Goal: Feedback & Contribution: Submit feedback/report problem

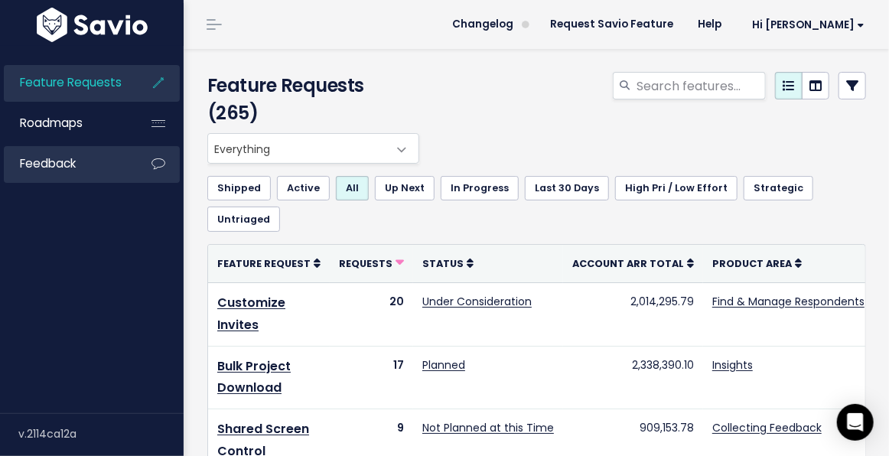
click at [77, 168] on link "Feedback" at bounding box center [65, 163] width 123 height 35
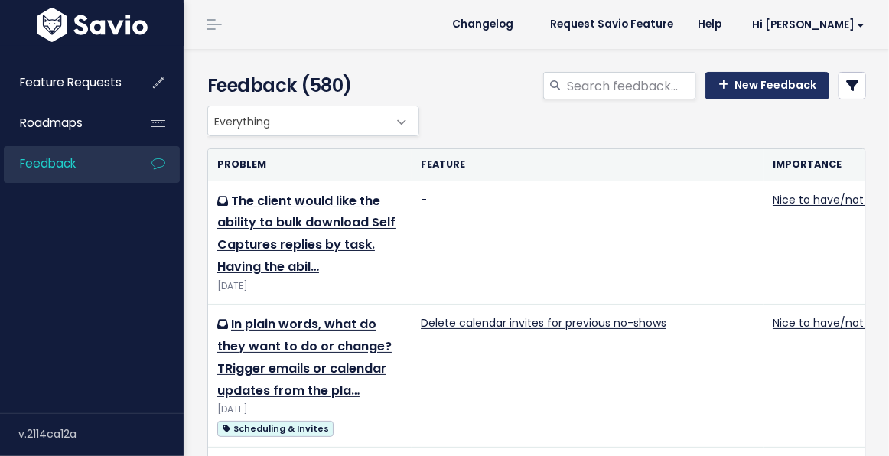
click at [747, 95] on link "New Feedback" at bounding box center [767, 86] width 124 height 28
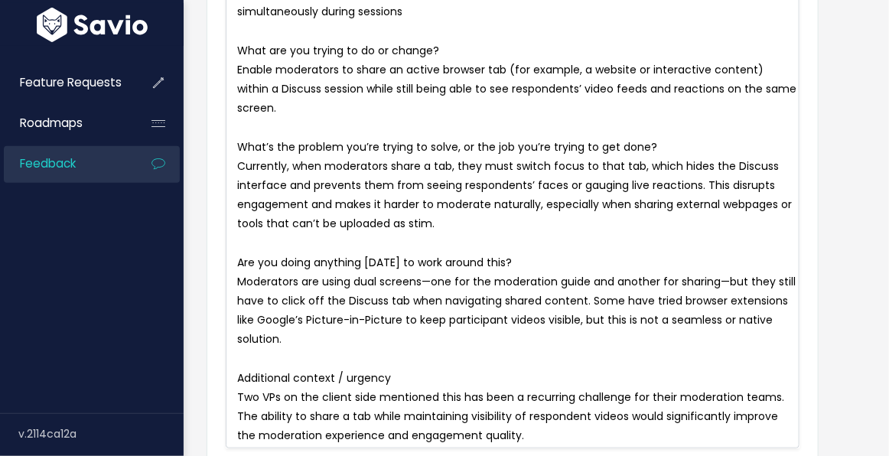
scroll to position [81, 0]
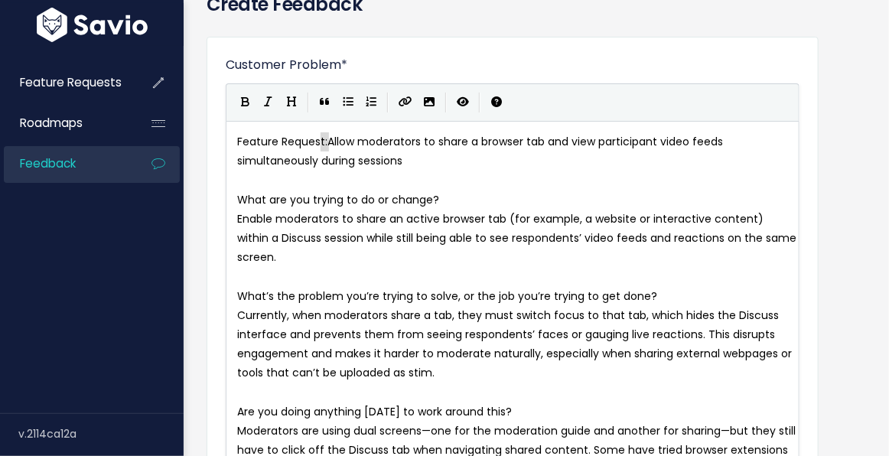
type textarea "Feature Request:"
drag, startPoint x: 332, startPoint y: 141, endPoint x: 211, endPoint y: 141, distance: 120.9
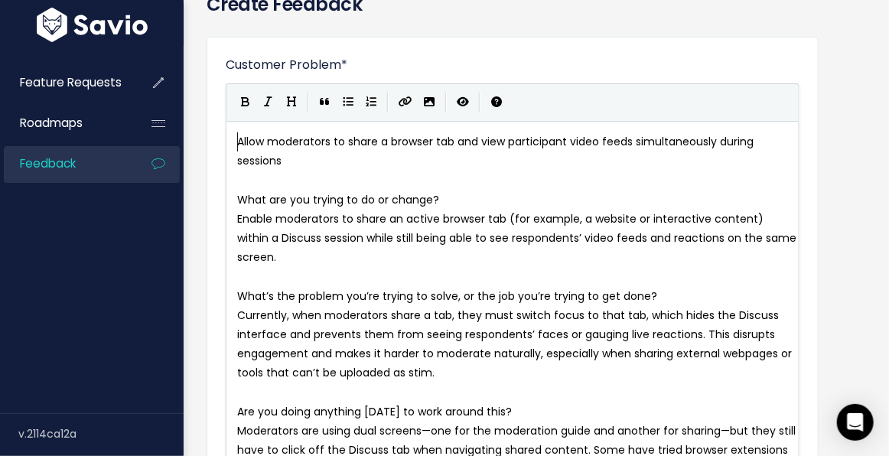
click at [324, 160] on pre "Allow moderators to share a browser tab and view participant video feeds simult…" at bounding box center [517, 151] width 566 height 38
click at [472, 194] on pre "What are you trying to do or change?" at bounding box center [517, 199] width 566 height 19
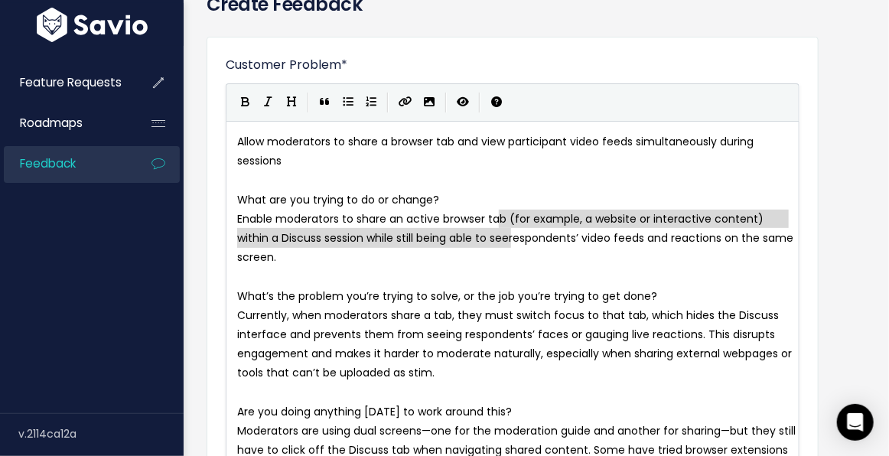
type textarea "b (for example, a website or interactive content) within a Discuss session whil…"
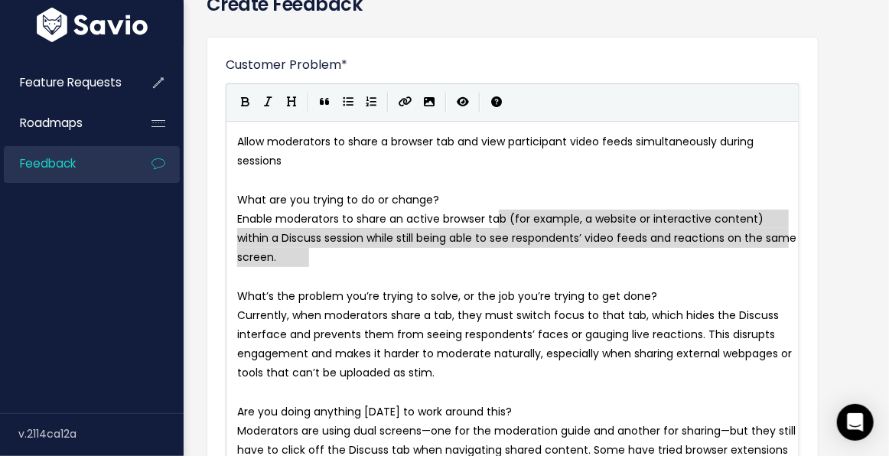
drag, startPoint x: 502, startPoint y: 217, endPoint x: 510, endPoint y: 251, distance: 35.4
click at [494, 296] on span "What’s the problem you’re trying to solve, or the job you’re trying to get done?" at bounding box center [447, 295] width 420 height 15
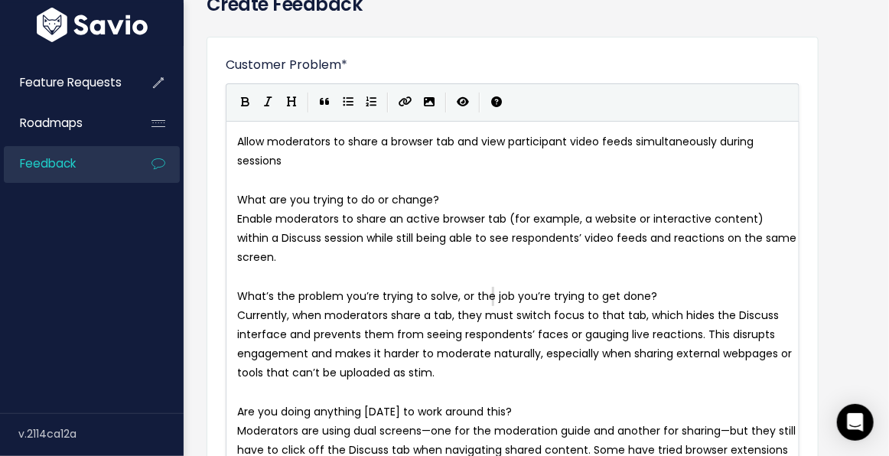
type textarea "What’s the problem you’re trying to solve, or the job you’re trying to get done?"
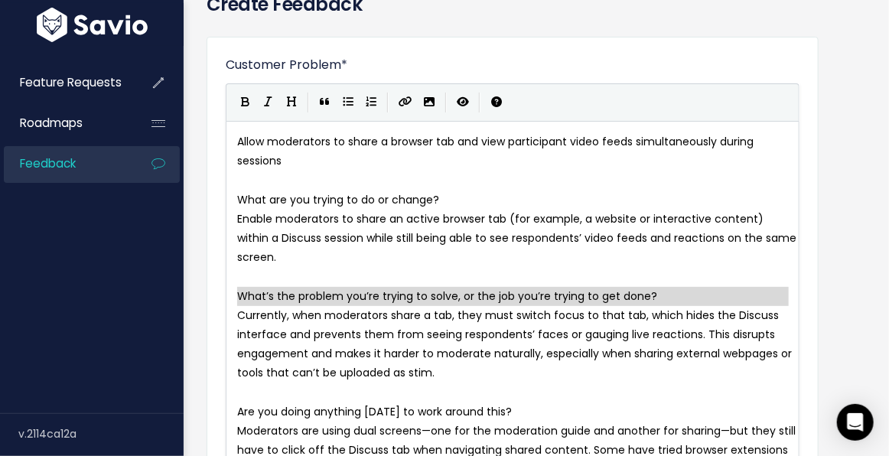
scroll to position [104, 0]
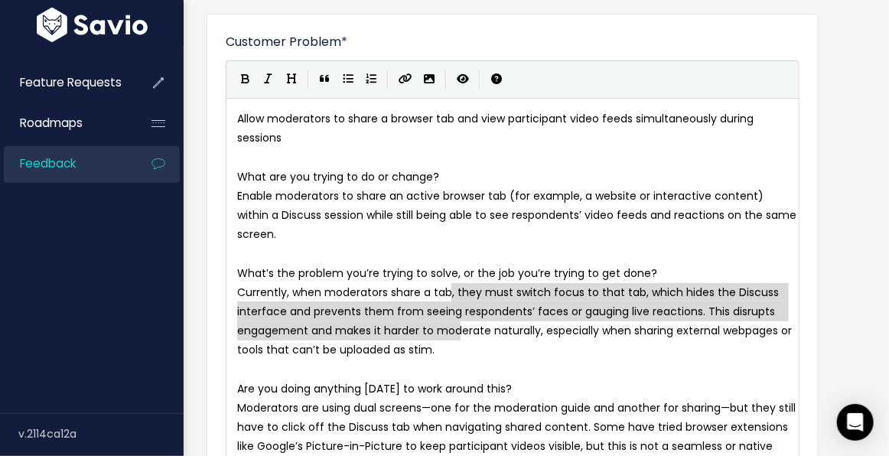
type textarea ", they must switch focus to that tab, which hides the Discuss interface and pre…"
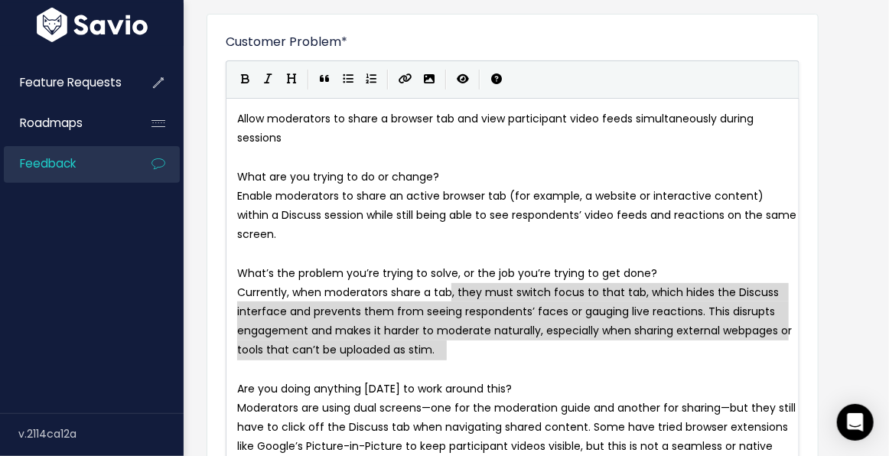
drag, startPoint x: 451, startPoint y: 293, endPoint x: 464, endPoint y: 340, distance: 49.0
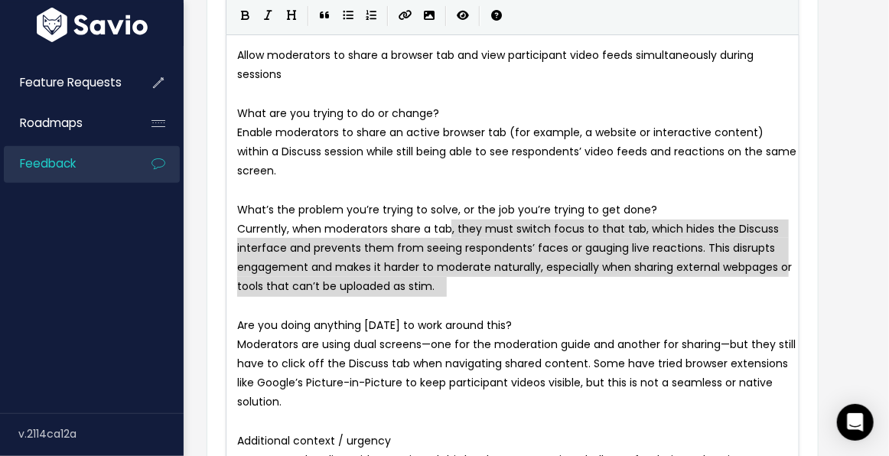
scroll to position [231, 0]
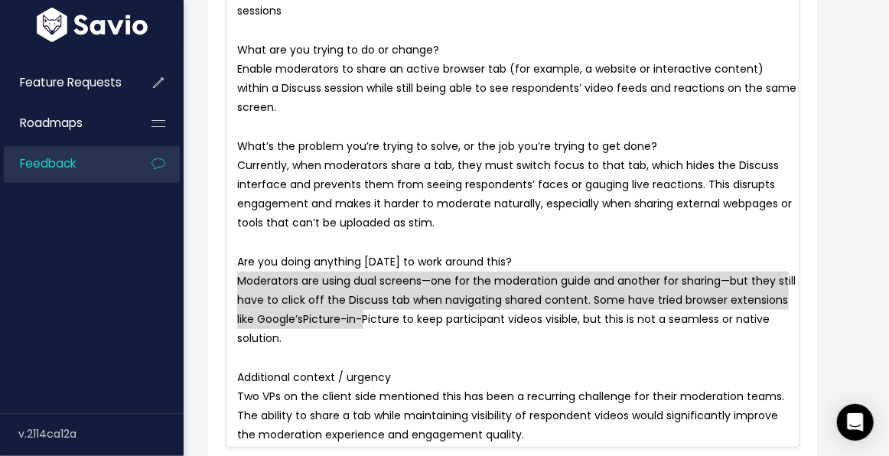
type textarea "Moderators are using dual screens—one for the moderation guide and another for …"
drag, startPoint x: 241, startPoint y: 282, endPoint x: 365, endPoint y: 321, distance: 129.9
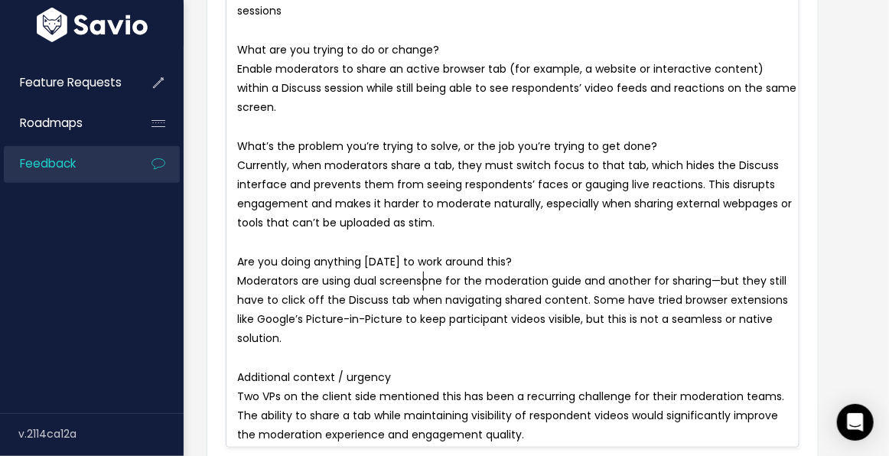
scroll to position [5, 4]
type textarea ","
click at [721, 283] on span "Moderators are using dual screens, one for the moderation guide and another for…" at bounding box center [516, 309] width 558 height 73
type textarea ","
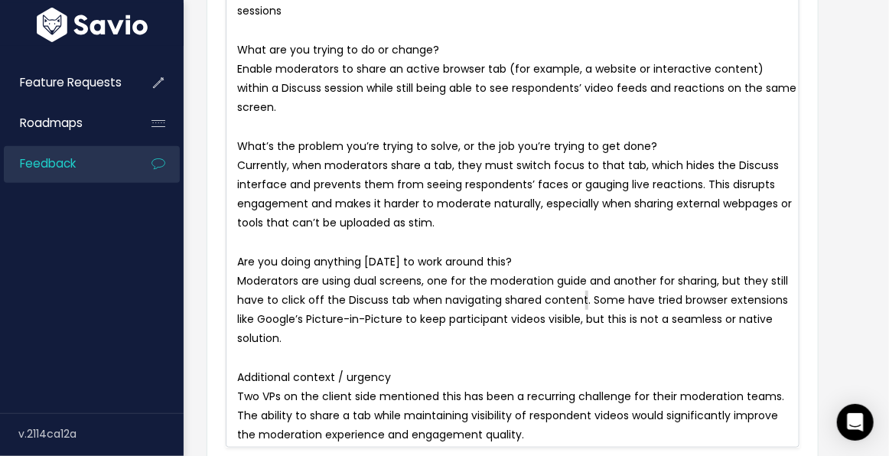
type textarea "Some have tried browser extensions like Google’s Picture-in-Picture to keep par…"
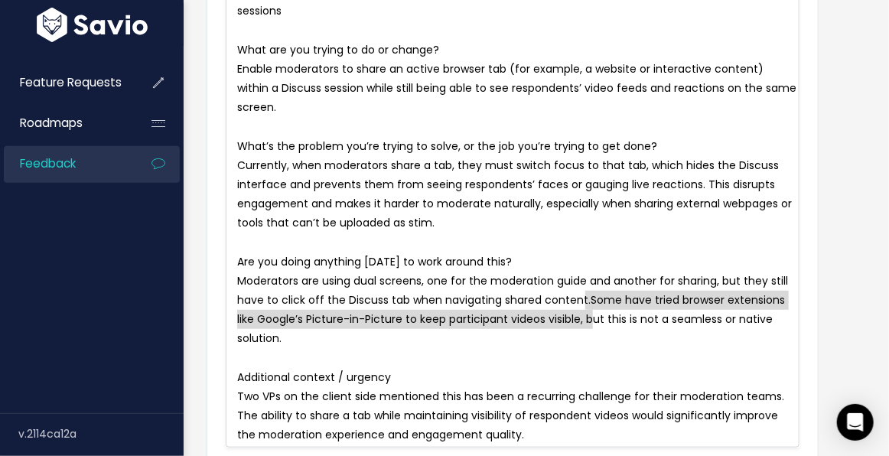
drag, startPoint x: 584, startPoint y: 298, endPoint x: 591, endPoint y: 308, distance: 11.5
click at [525, 374] on pre "Additional context / urgency" at bounding box center [517, 377] width 566 height 19
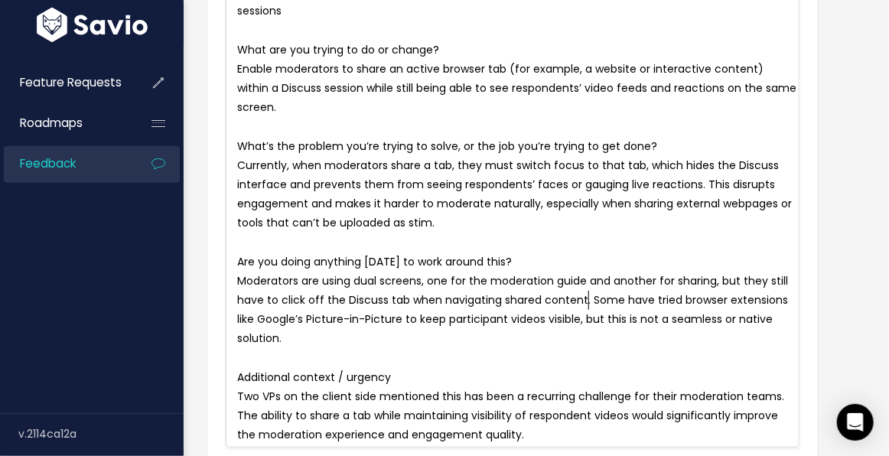
click at [591, 300] on span "Moderators are using dual screens, one for the moderation guide and another for…" at bounding box center [514, 309] width 554 height 73
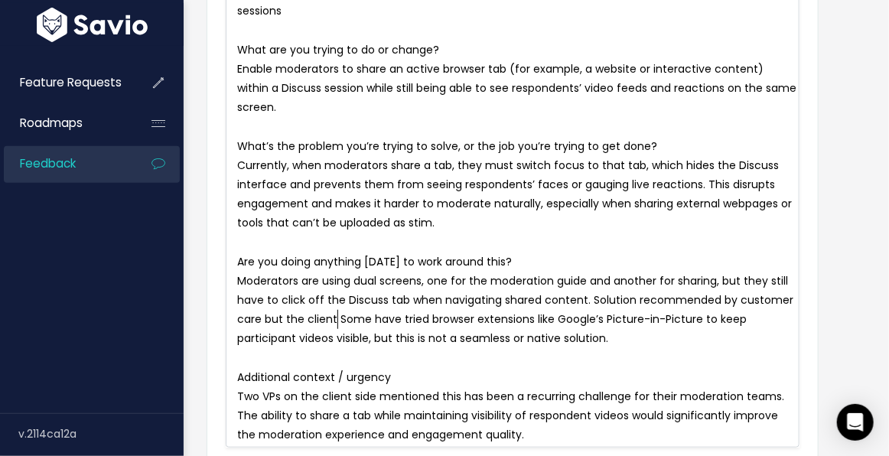
type textarea "Solution recommended by customer care but the client d"
type textarea "g"
type textarea "ha"
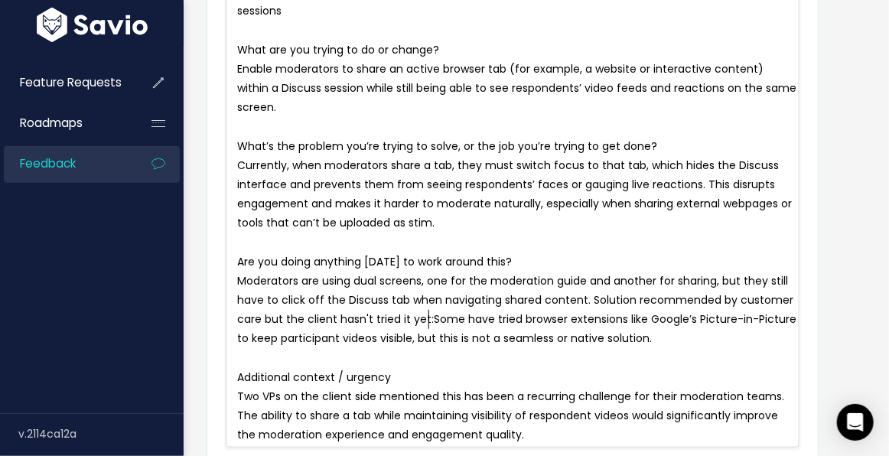
type textarea "hasn't tried it yet:"
type textarea "have tried browser extensions like"
drag, startPoint x: 647, startPoint y: 319, endPoint x: 464, endPoint y: 318, distance: 182.8
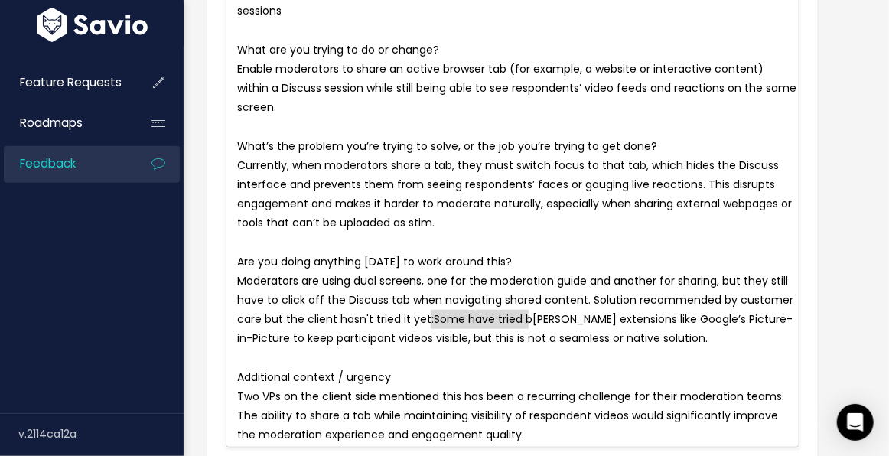
drag, startPoint x: 527, startPoint y: 317, endPoint x: 430, endPoint y: 317, distance: 97.2
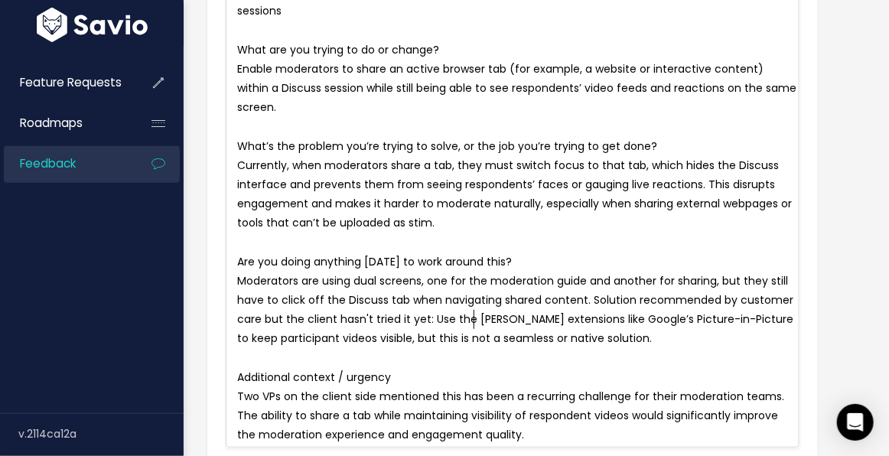
type textarea "Use the b"
click at [575, 321] on span "Moderators are using dual screens, one for the moderation guide and another for…" at bounding box center [517, 309] width 561 height 73
click at [632, 337] on pre "Moderators are using dual screens, one for the moderation guide and another for…" at bounding box center [517, 310] width 566 height 77
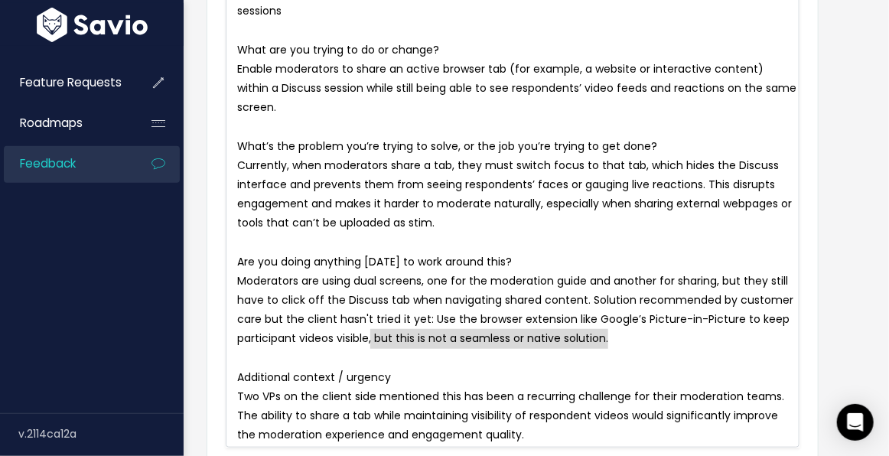
drag, startPoint x: 624, startPoint y: 337, endPoint x: 370, endPoint y: 339, distance: 254.0
type textarea "."
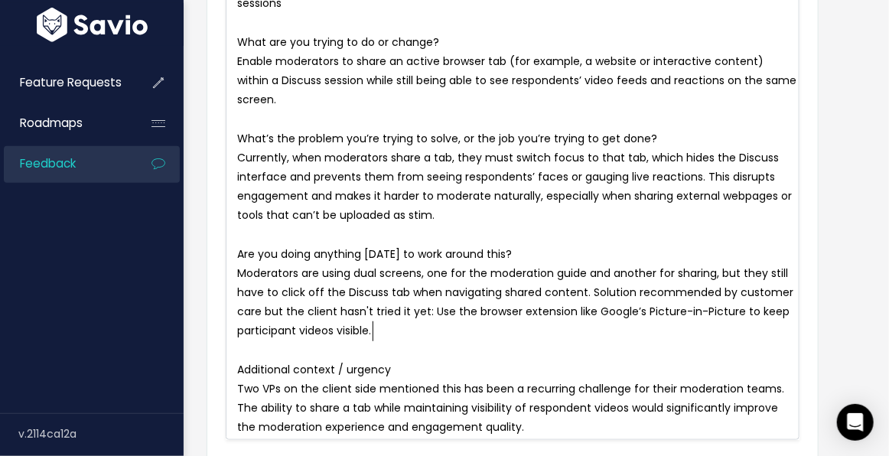
scroll to position [255, 0]
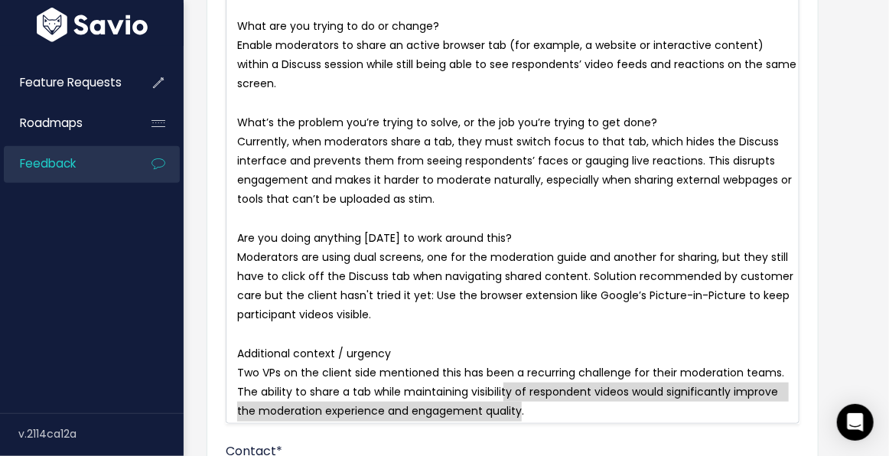
drag, startPoint x: 502, startPoint y: 391, endPoint x: 542, endPoint y: 404, distance: 41.9
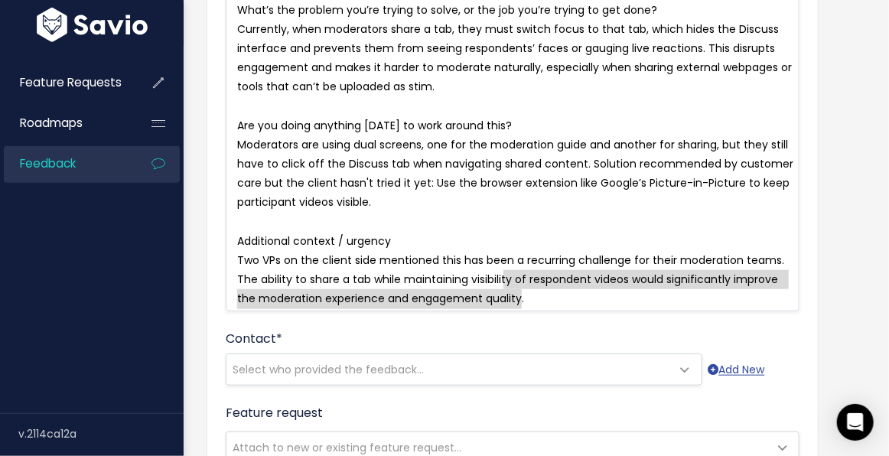
scroll to position [431, 0]
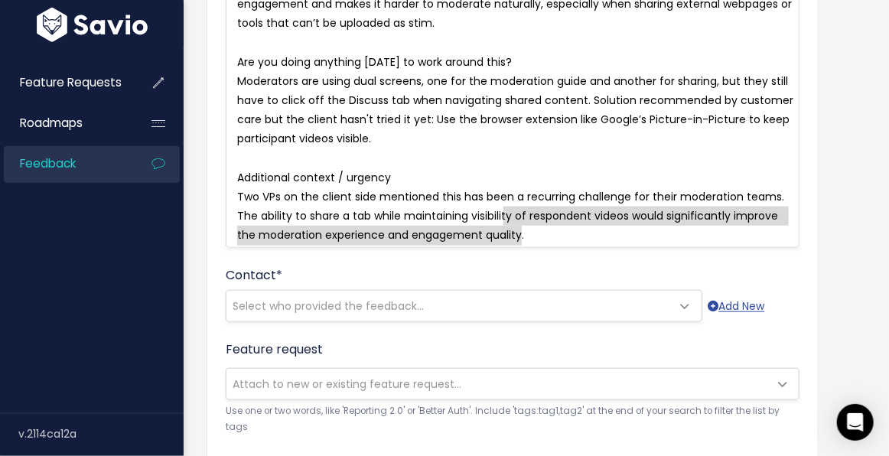
type textarea "ty of respondent videos would significantly improve the moderation experience a…"
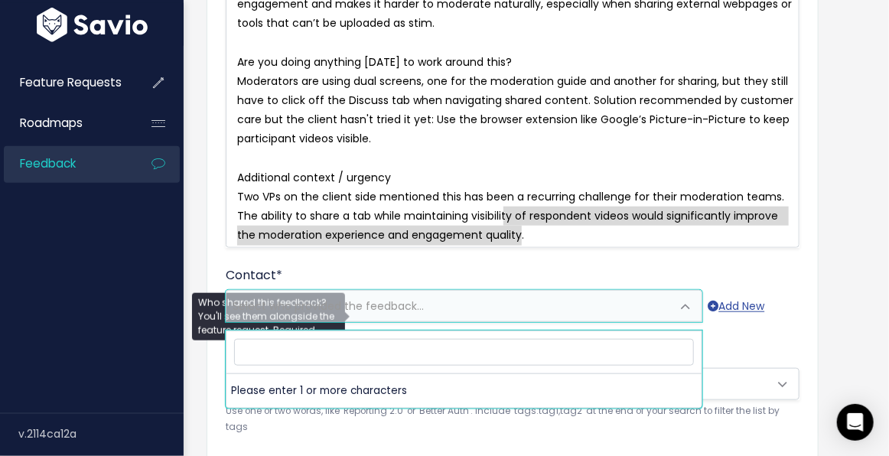
click at [472, 317] on span "Select who provided the feedback..." at bounding box center [448, 306] width 444 height 31
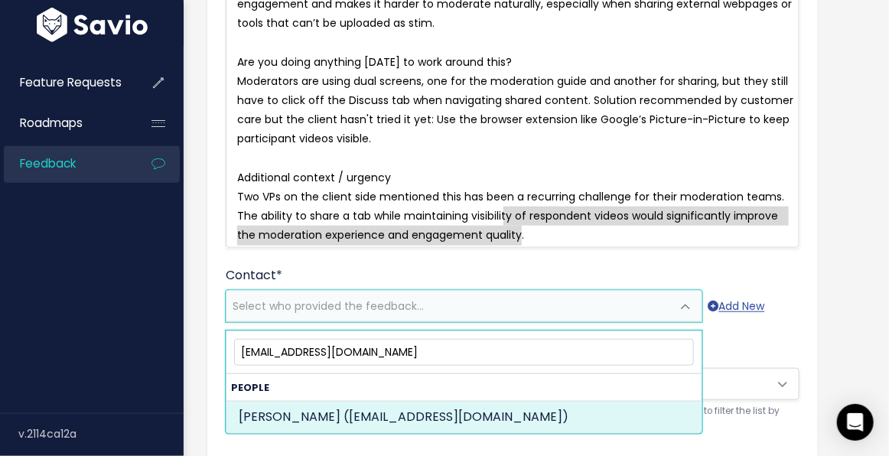
type input "mmeyers@quadstrat.com"
select select "89869736"
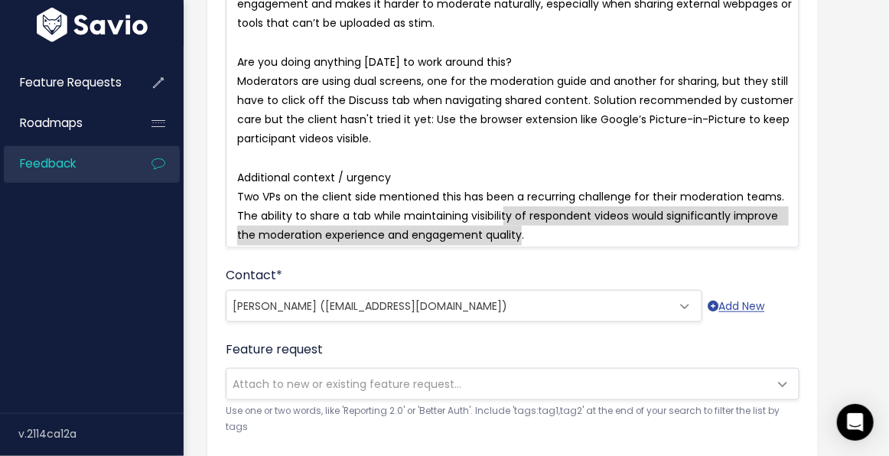
click at [799, 349] on div "Feature request --------- Attach to new or existing feature request... Use one …" at bounding box center [513, 388] width 574 height 96
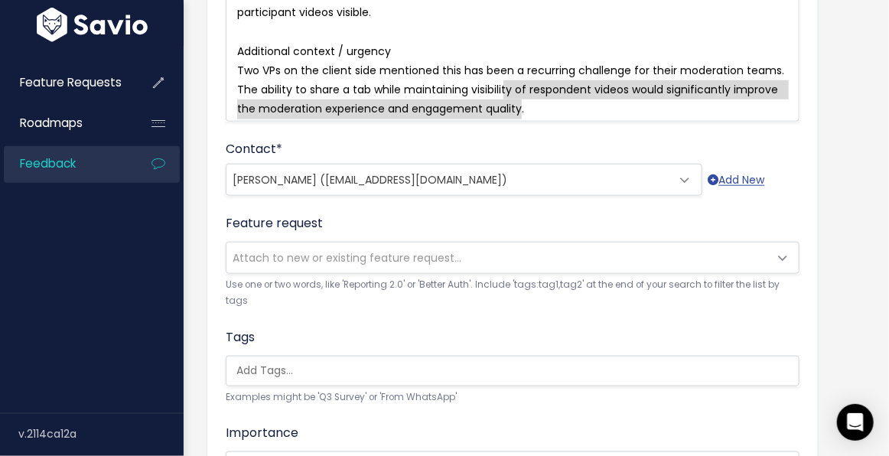
scroll to position [619, 0]
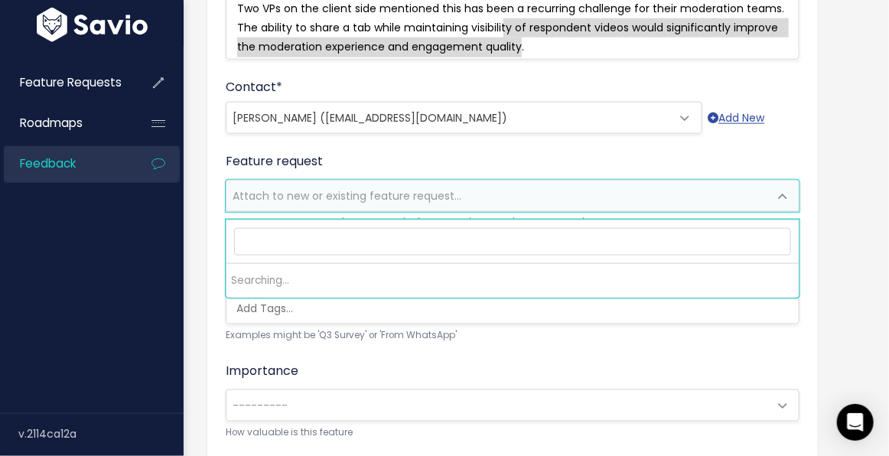
click at [380, 202] on span "Attach to new or existing feature request..." at bounding box center [347, 195] width 229 height 15
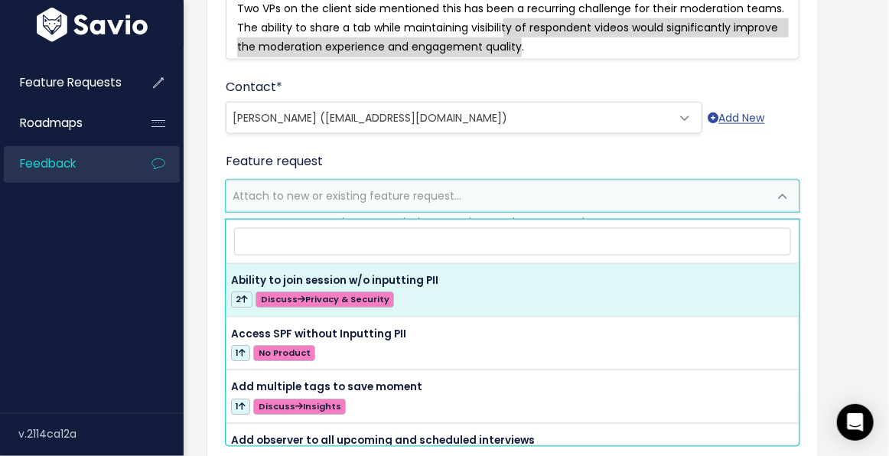
click at [874, 204] on div "Add Customer Feedback Things to know When entering a Feature Request, you can c…" at bounding box center [536, 46] width 705 height 1233
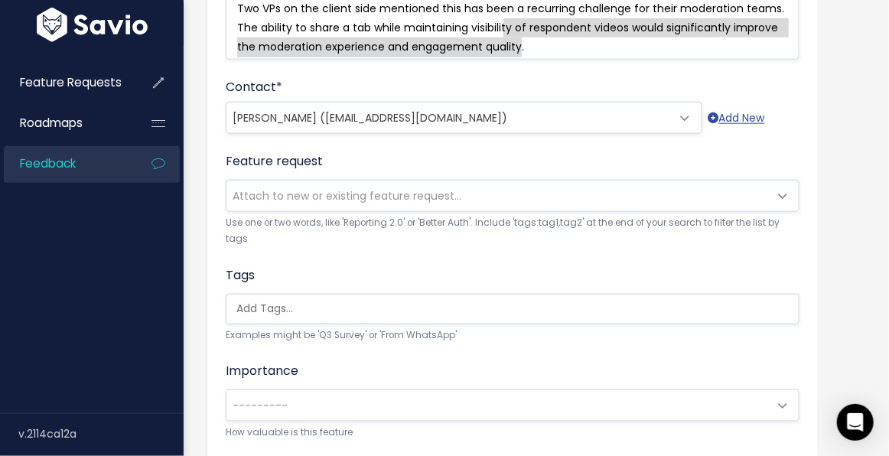
scroll to position [0, 3]
click at [315, 308] on ul at bounding box center [512, 309] width 572 height 29
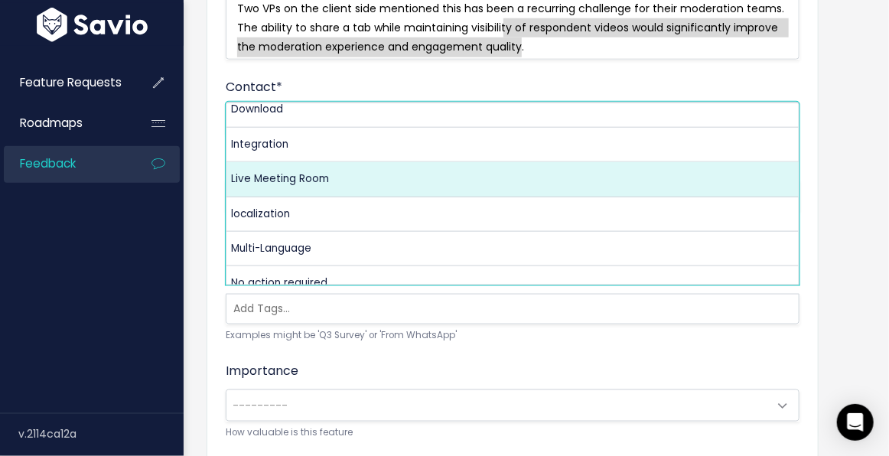
scroll to position [0, 0]
select select "13479"
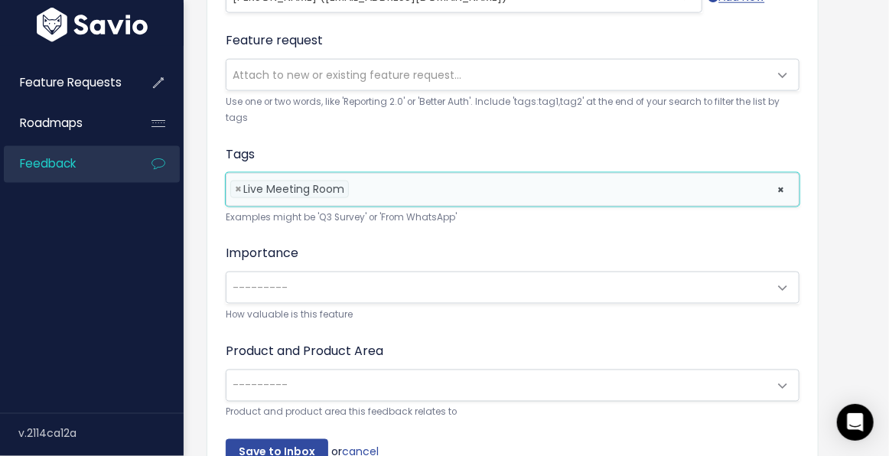
scroll to position [803, 0]
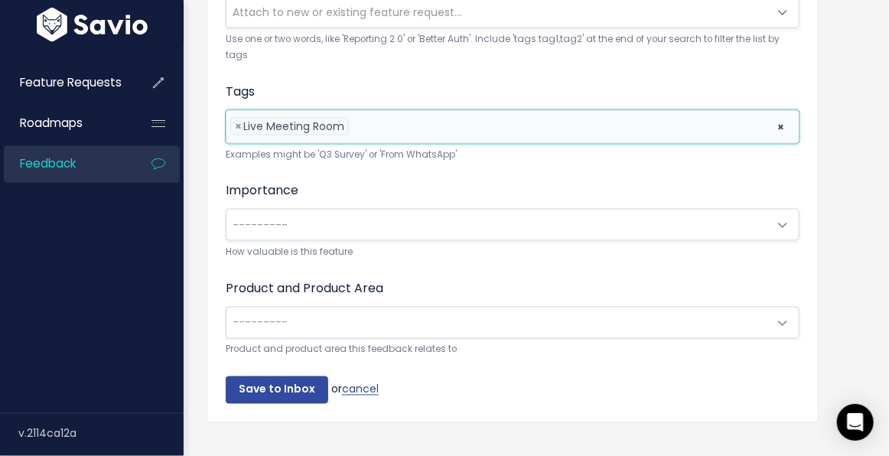
click at [422, 214] on span "---------" at bounding box center [497, 225] width 542 height 31
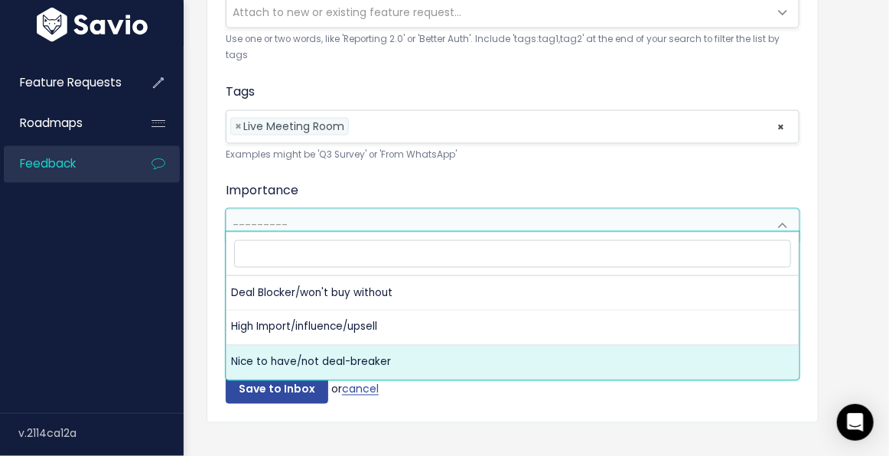
select select "NICE_TO_HAVE"
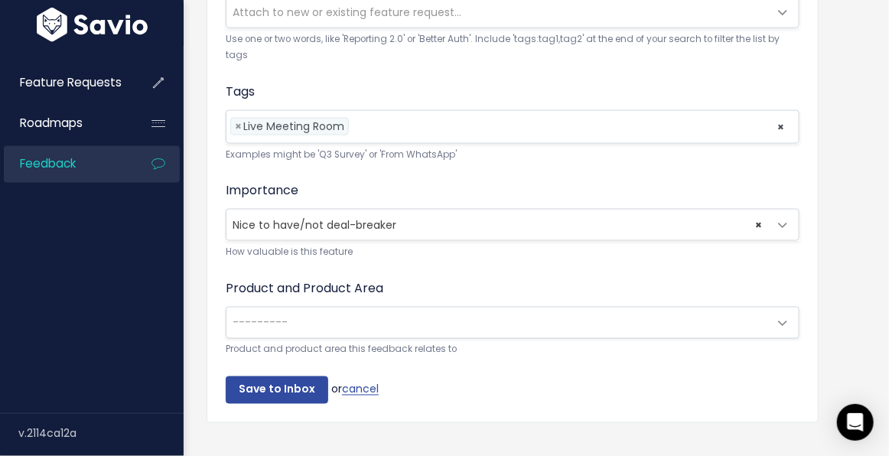
click at [427, 308] on span "---------" at bounding box center [497, 323] width 542 height 31
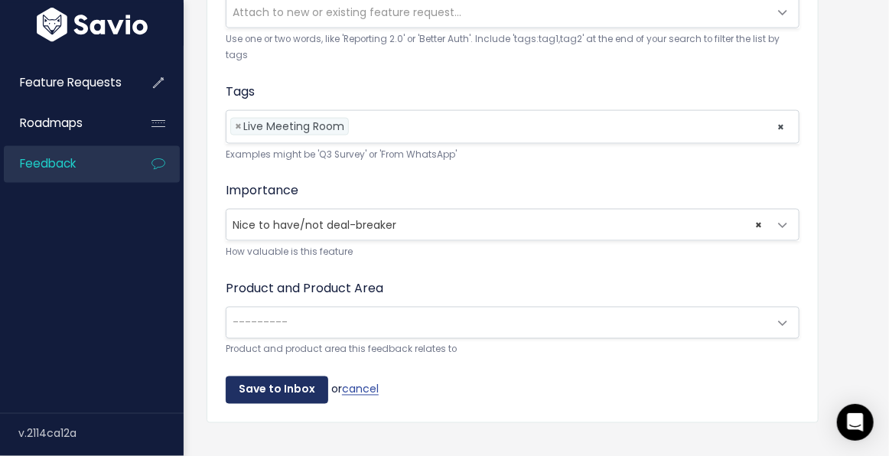
click at [281, 379] on input "Save to Inbox" at bounding box center [277, 390] width 103 height 28
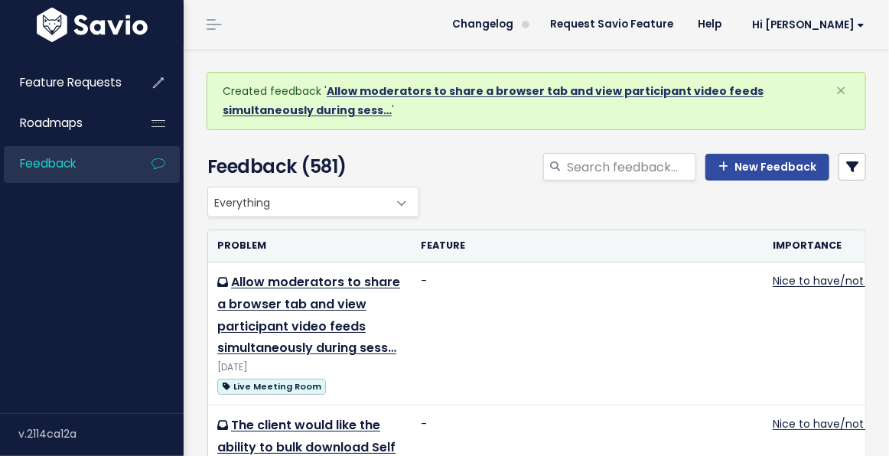
click at [610, 92] on link "Allow moderators to share a browser tab and view participant video feeds simult…" at bounding box center [493, 100] width 541 height 34
